Goal: Information Seeking & Learning: Learn about a topic

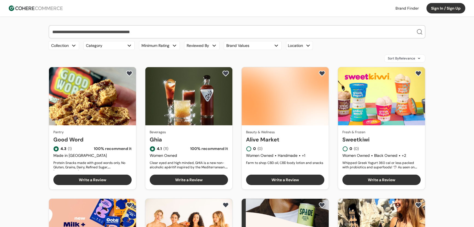
click at [102, 33] on input "search" at bounding box center [233, 31] width 365 height 13
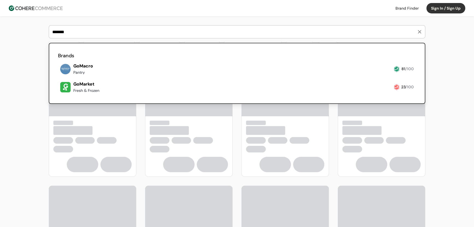
type input "*******"
click at [58, 76] on link at bounding box center [58, 76] width 0 height 0
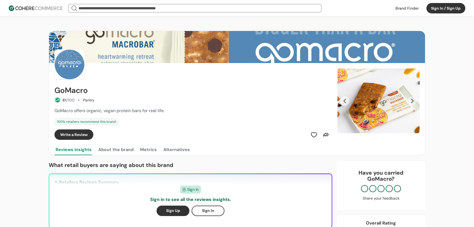
click at [343, 101] on button "Previous Slide" at bounding box center [344, 100] width 9 height 9
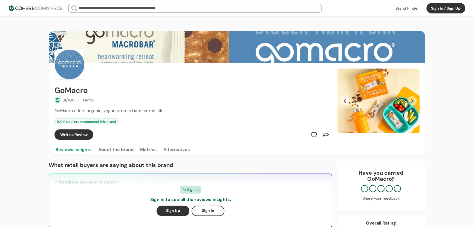
click at [343, 101] on button "Previous Slide" at bounding box center [344, 100] width 9 height 9
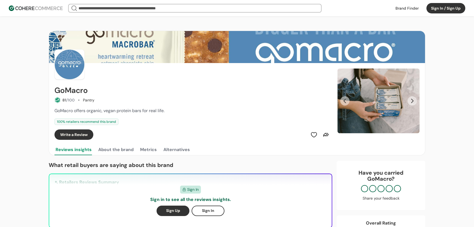
click at [343, 101] on button "Previous Slide" at bounding box center [344, 100] width 9 height 9
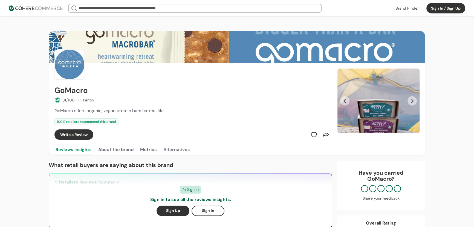
click at [343, 101] on button "Previous Slide" at bounding box center [344, 100] width 9 height 9
